Goal: Task Accomplishment & Management: Use online tool/utility

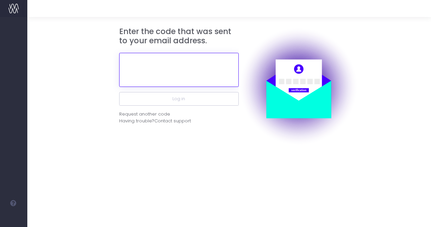
click at [166, 83] on input "text" at bounding box center [178, 70] width 119 height 34
paste input "244998"
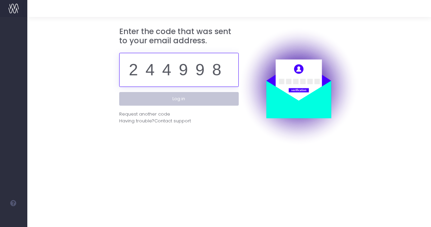
type input "244998"
click at [213, 100] on button "Log in" at bounding box center [178, 99] width 119 height 14
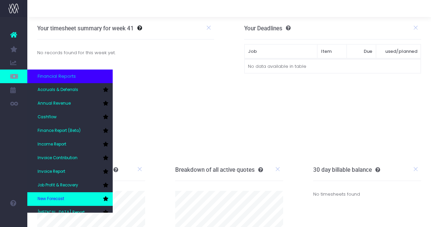
click at [63, 195] on link "New Forecast" at bounding box center [69, 200] width 85 height 14
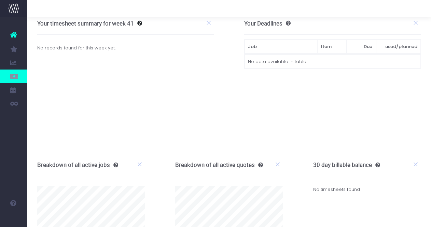
scroll to position [5, 0]
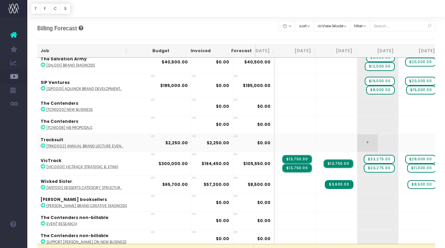
scroll to position [0, 18]
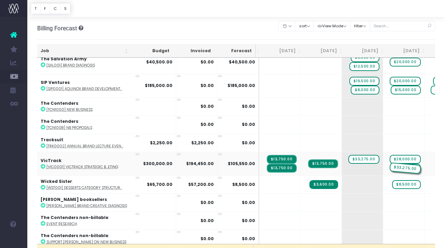
drag, startPoint x: 337, startPoint y: 166, endPoint x: 367, endPoint y: 156, distance: 31.3
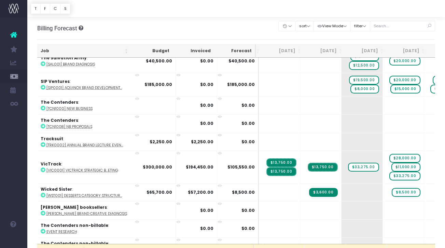
scroll to position [1420, 34]
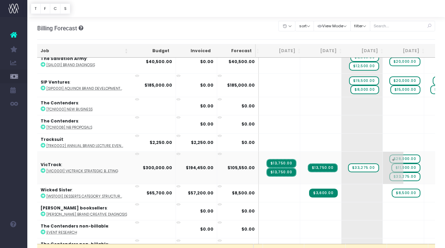
click at [389, 175] on span "$33,275.00" at bounding box center [404, 176] width 31 height 9
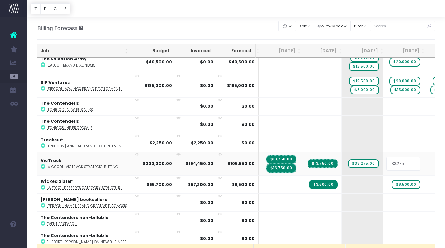
click at [386, 163] on input "33275" at bounding box center [403, 164] width 34 height 14
type input "33275/2="
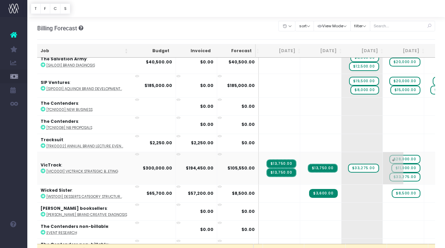
click at [383, 173] on span "+" at bounding box center [393, 168] width 20 height 32
click at [341, 156] on span "+" at bounding box center [351, 168] width 20 height 32
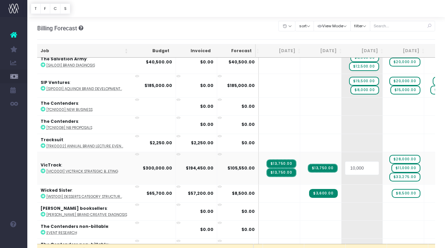
type input "10,0000"
click at [336, 15] on div at bounding box center [235, 8] width 417 height 17
click at [357, 169] on span "$10.00" at bounding box center [368, 172] width 22 height 9
click at [345, 166] on input "10" at bounding box center [362, 168] width 34 height 14
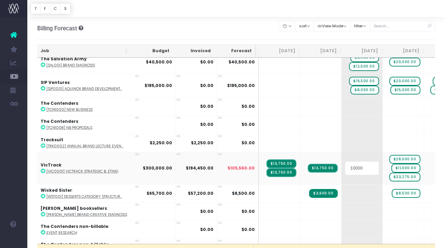
type input "100000"
click at [369, 23] on body "Oh my... this is bad. wayahead wasn't able to load this page. Please contact su…" at bounding box center [222, 124] width 445 height 248
click at [346, 169] on span "$100,000.00" at bounding box center [362, 172] width 33 height 9
type input "10000"
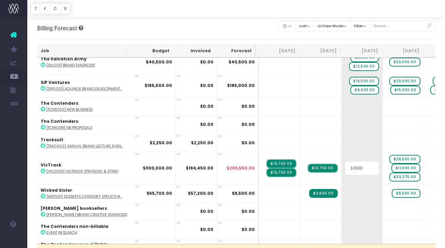
click at [361, 39] on body "Oh my... this is bad. wayahead wasn't able to load this page. Please contact su…" at bounding box center [222, 124] width 445 height 248
click at [389, 174] on span "$33,275.00" at bounding box center [404, 177] width 31 height 9
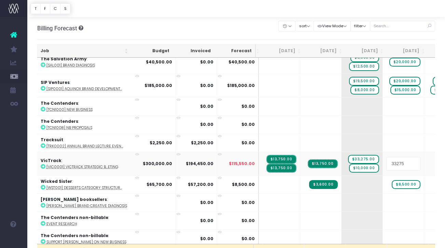
click at [386, 160] on input "33275" at bounding box center [403, 164] width 34 height 14
drag, startPoint x: 356, startPoint y: 159, endPoint x: 348, endPoint y: 159, distance: 8.9
click at [386, 159] on input "33275" at bounding box center [403, 164] width 34 height 14
type input "23275"
click at [398, 40] on body "Oh my... this is bad. wayahead wasn't able to load this page. Please contact su…" at bounding box center [222, 124] width 445 height 248
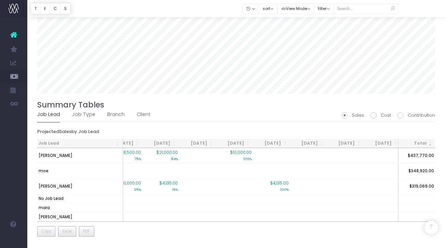
scroll to position [0, 165]
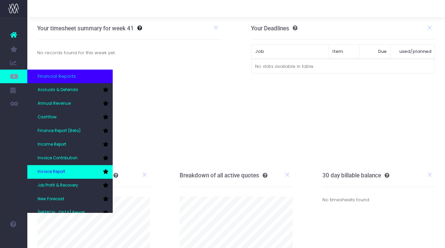
scroll to position [34, 0]
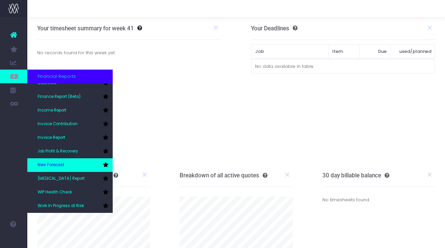
click at [65, 168] on link "New Forecast" at bounding box center [69, 165] width 85 height 14
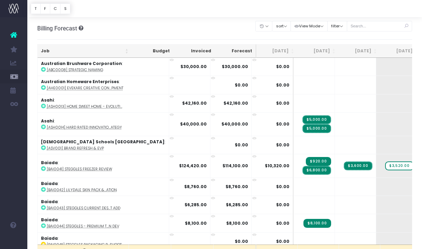
scroll to position [1245, 0]
